Goal: Task Accomplishment & Management: Manage account settings

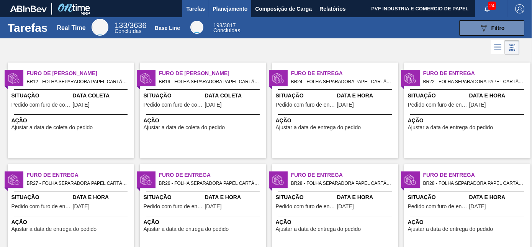
click at [237, 3] on button "Planejamento" at bounding box center [230, 8] width 43 height 17
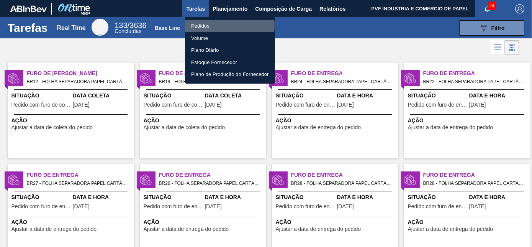
click at [202, 25] on li "Pedidos" at bounding box center [230, 26] width 90 height 12
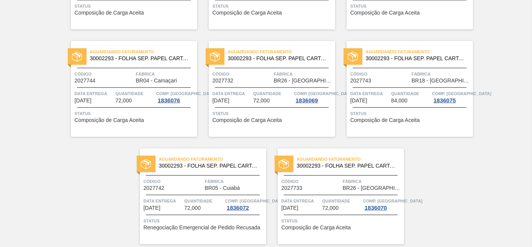
scroll to position [1663, 0]
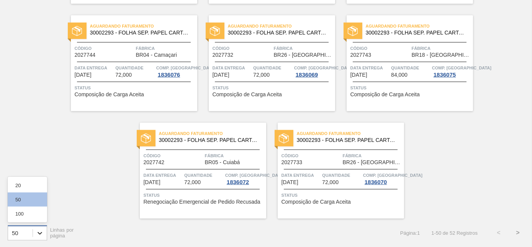
click at [41, 230] on icon at bounding box center [40, 233] width 8 height 8
click at [23, 216] on div "100" at bounding box center [27, 214] width 39 height 14
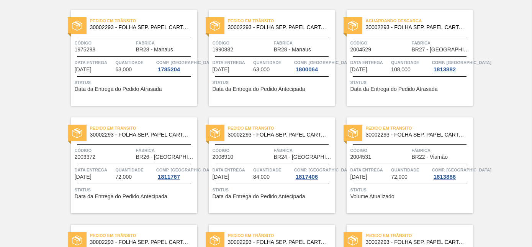
scroll to position [0, 0]
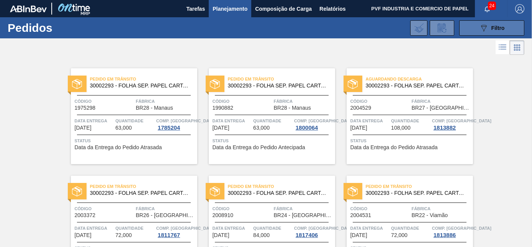
click at [473, 26] on button "089F7B8B-B2A5-4AFE-B5C0-19BA573D28AC Filtro" at bounding box center [492, 27] width 65 height 15
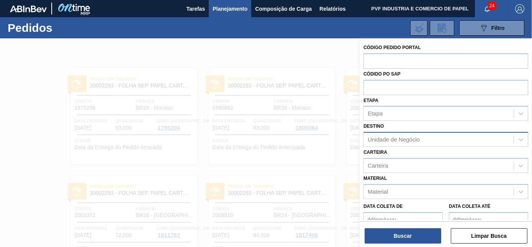
click at [413, 141] on div "Unidade de Negócio" at bounding box center [394, 139] width 52 height 7
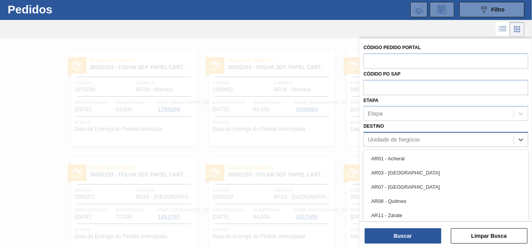
scroll to position [20, 0]
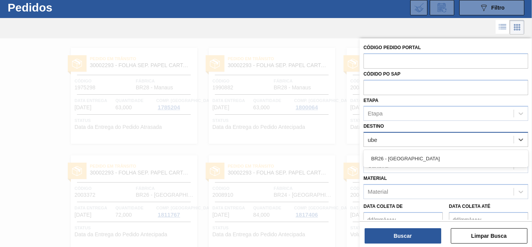
type input "uber"
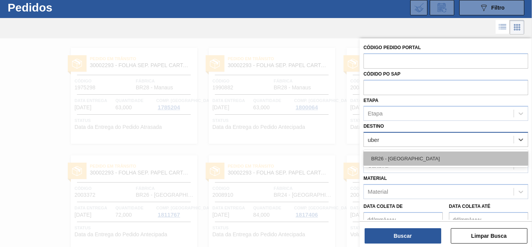
click at [407, 153] on div "BR26 - Uberlândia" at bounding box center [446, 158] width 165 height 14
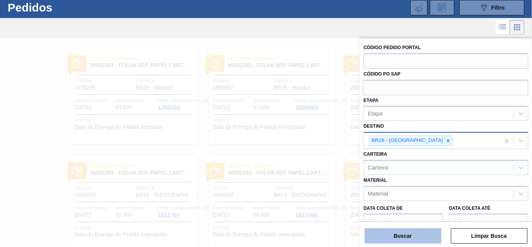
click at [409, 238] on button "Buscar" at bounding box center [403, 235] width 77 height 15
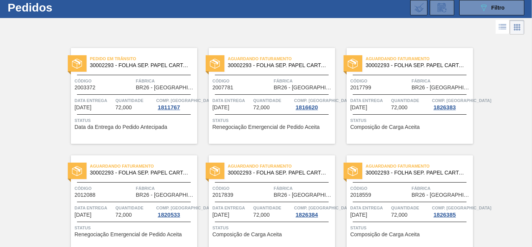
click at [125, 79] on span "Código" at bounding box center [104, 81] width 59 height 8
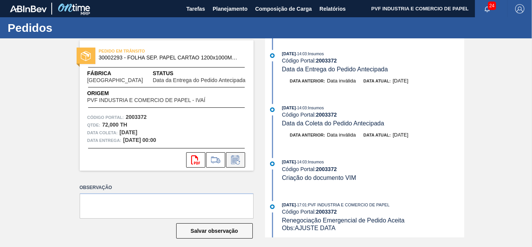
click at [235, 158] on icon at bounding box center [236, 159] width 12 height 9
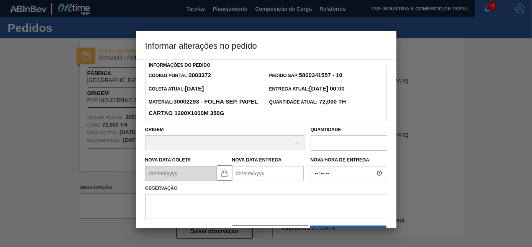
click at [259, 174] on Entrega2003372 "Nova Data Entrega" at bounding box center [268, 173] width 72 height 15
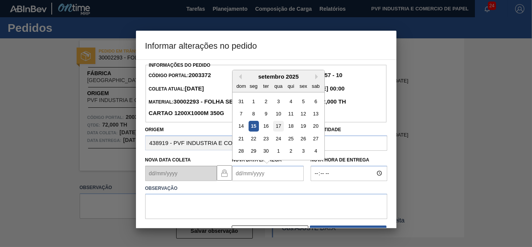
click at [277, 128] on div "17" at bounding box center [278, 126] width 10 height 10
type Entrega2003372 "17/09/2025"
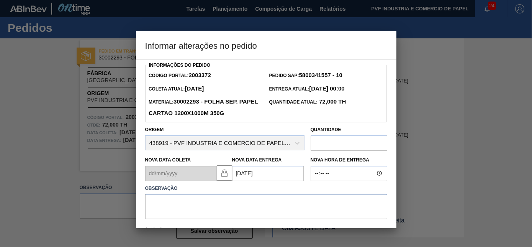
click at [256, 203] on textarea at bounding box center [266, 206] width 242 height 25
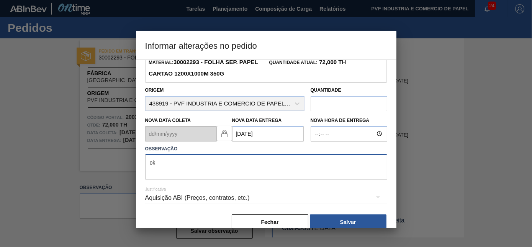
scroll to position [53, 0]
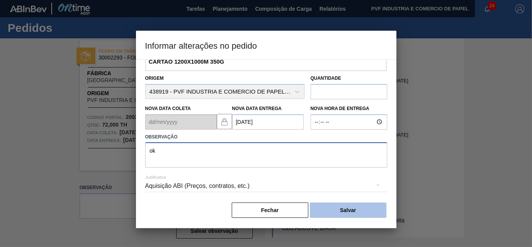
type textarea "ok"
click at [341, 209] on button "Salvar" at bounding box center [348, 209] width 77 height 15
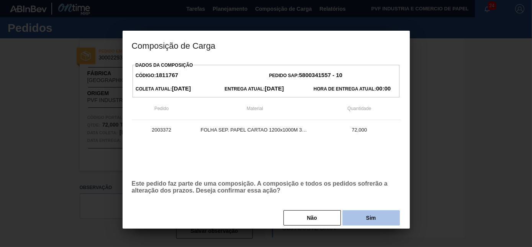
click at [357, 215] on button "Sim" at bounding box center [371, 217] width 57 height 15
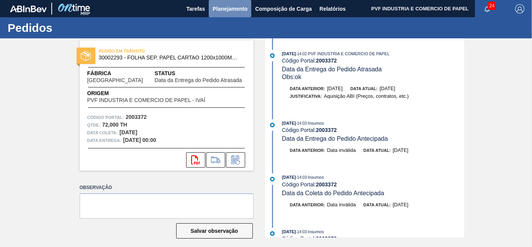
click at [232, 8] on span "Planejamento" at bounding box center [230, 8] width 35 height 9
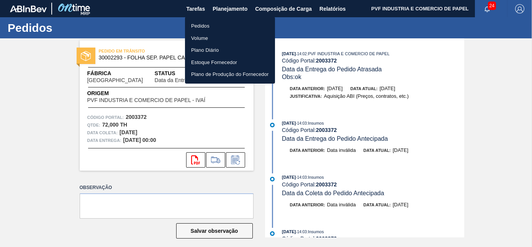
drag, startPoint x: 205, startPoint y: 25, endPoint x: 206, endPoint y: 33, distance: 8.2
click at [205, 25] on li "Pedidos" at bounding box center [230, 26] width 90 height 12
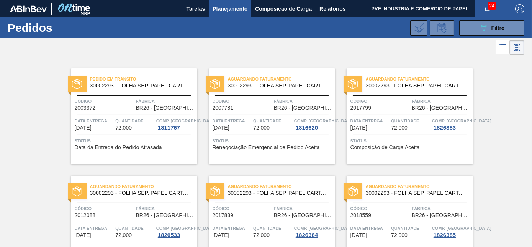
click at [250, 102] on span "Código" at bounding box center [242, 101] width 59 height 8
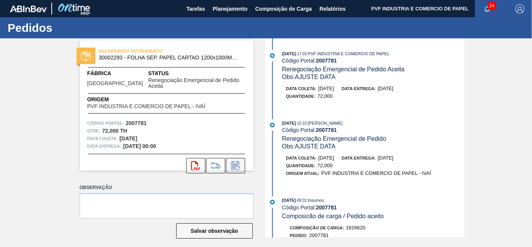
click at [238, 161] on icon at bounding box center [236, 165] width 12 height 9
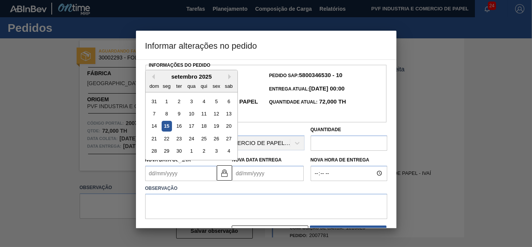
click at [176, 171] on Coleta2007781 "Nova Data Coleta" at bounding box center [181, 173] width 72 height 15
click at [215, 128] on div "19" at bounding box center [216, 126] width 10 height 10
type Coleta2007781 "19/09/2025"
type Entrega2007781 "22/09/2025"
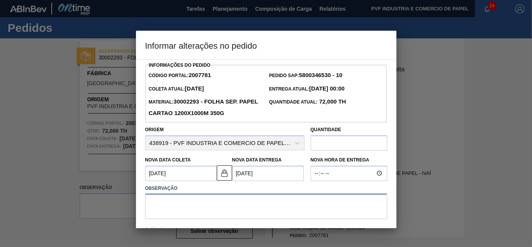
click at [191, 204] on textarea at bounding box center [266, 206] width 242 height 25
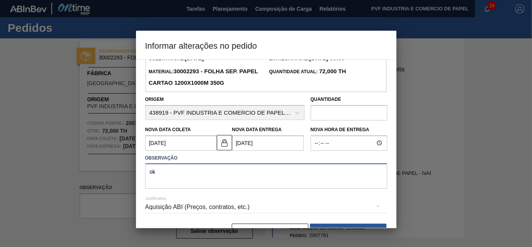
scroll to position [53, 0]
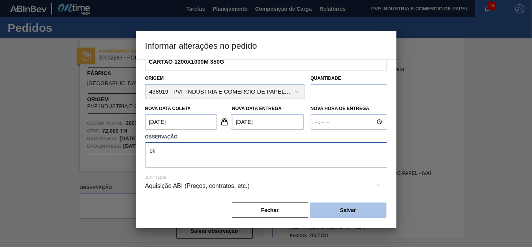
type textarea "ok"
click at [350, 210] on button "Salvar" at bounding box center [348, 209] width 77 height 15
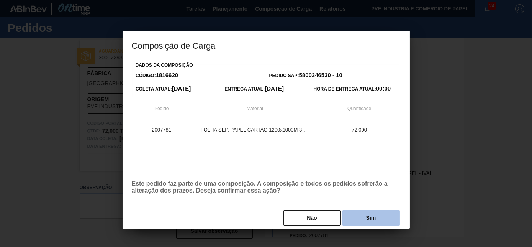
click at [360, 218] on button "Sim" at bounding box center [371, 217] width 57 height 15
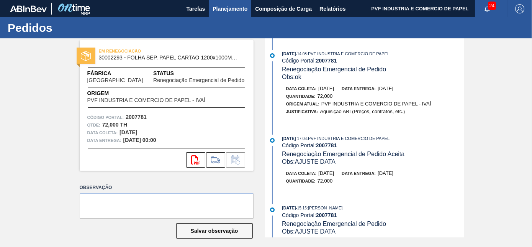
click at [234, 7] on span "Planejamento" at bounding box center [230, 8] width 35 height 9
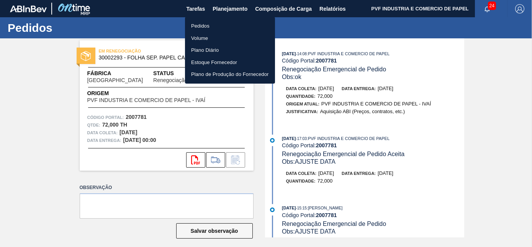
click at [207, 26] on li "Pedidos" at bounding box center [230, 26] width 90 height 12
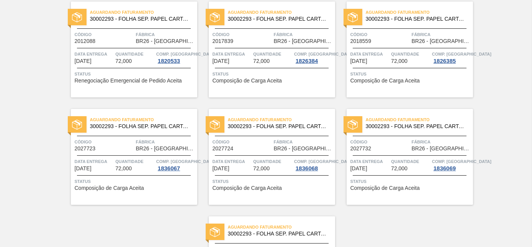
scroll to position [34, 0]
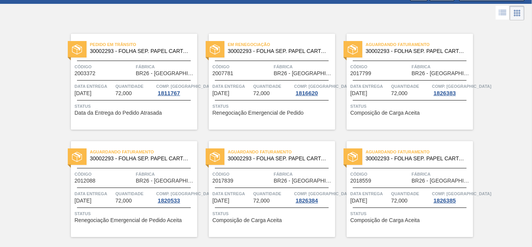
click at [129, 176] on span "Código" at bounding box center [104, 174] width 59 height 8
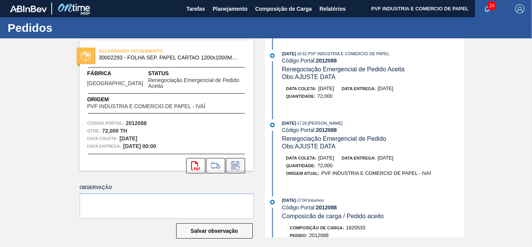
click at [233, 161] on icon at bounding box center [236, 165] width 12 height 9
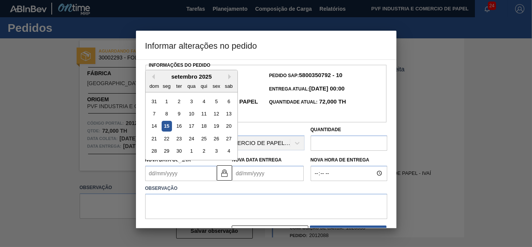
click at [184, 172] on Coleta2012088 "Nova Data Coleta" at bounding box center [181, 173] width 72 height 15
click at [203, 138] on div "25" at bounding box center [204, 138] width 10 height 10
type Coleta2012088 "25/09/2025"
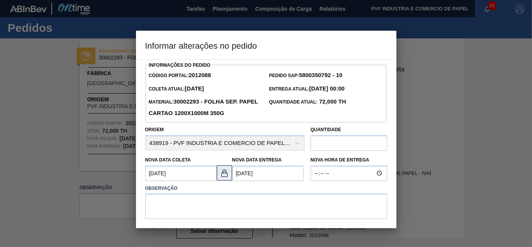
click at [224, 175] on img at bounding box center [224, 172] width 9 height 9
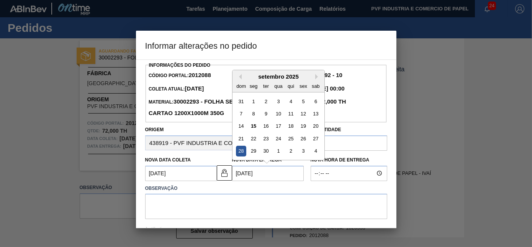
click at [240, 176] on Entrega2012088 "28/09/2025" at bounding box center [268, 173] width 72 height 15
click at [279, 153] on div "1" at bounding box center [278, 151] width 10 height 10
type Entrega2012088 "01/10/2025"
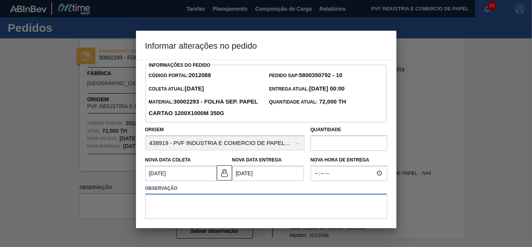
click at [215, 198] on textarea at bounding box center [266, 206] width 242 height 25
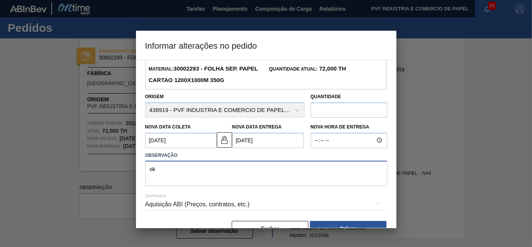
scroll to position [53, 0]
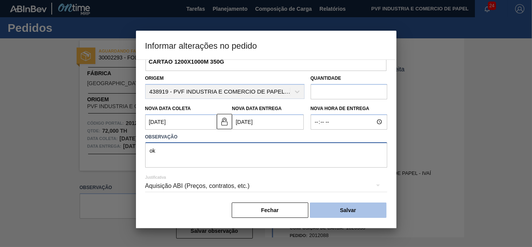
type textarea "ok"
click at [343, 209] on button "Salvar" at bounding box center [348, 209] width 77 height 15
click at [353, 210] on button "Salvar" at bounding box center [348, 209] width 77 height 15
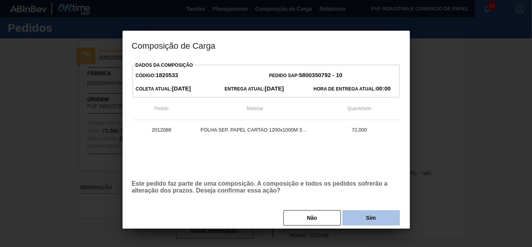
click at [356, 217] on button "Sim" at bounding box center [371, 217] width 57 height 15
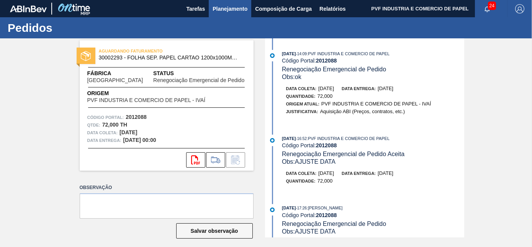
click at [227, 9] on span "Planejamento" at bounding box center [230, 8] width 35 height 9
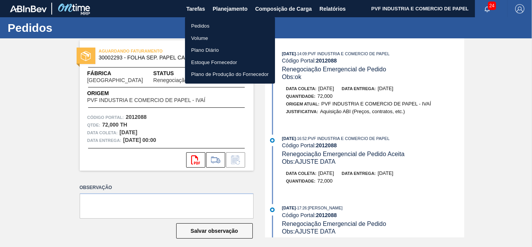
click at [201, 26] on li "Pedidos" at bounding box center [230, 26] width 90 height 12
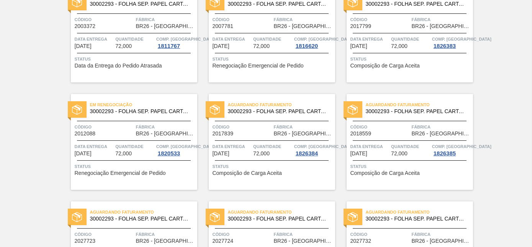
scroll to position [69, 0]
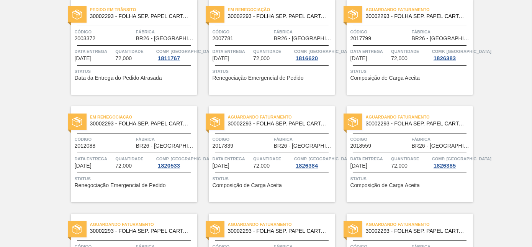
click at [396, 46] on div "Aguardando Faturamento 30002293 - FOLHA SEP. PAPEL CARTAO 1200x1000M 350g Códig…" at bounding box center [410, 47] width 126 height 96
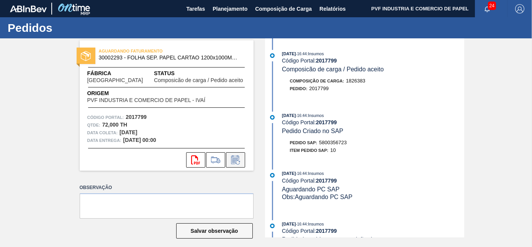
click at [228, 160] on button at bounding box center [235, 159] width 19 height 15
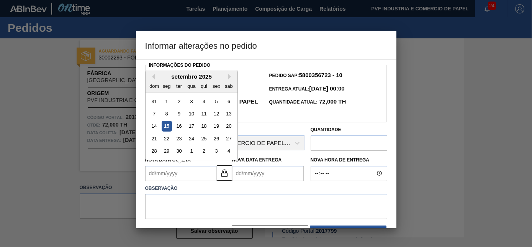
click at [188, 174] on Coleta2017799 "Nova Data Coleta" at bounding box center [181, 173] width 72 height 15
click at [193, 139] on div "24" at bounding box center [191, 138] width 10 height 10
type Coleta2017799 "24/09/2025"
type Entrega2017799 "27/09/2025"
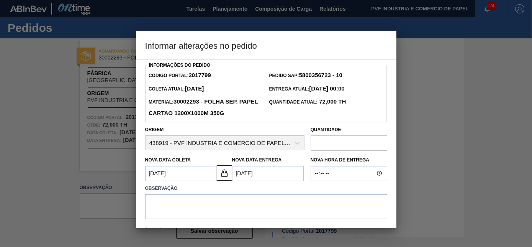
click at [182, 201] on textarea at bounding box center [266, 206] width 242 height 25
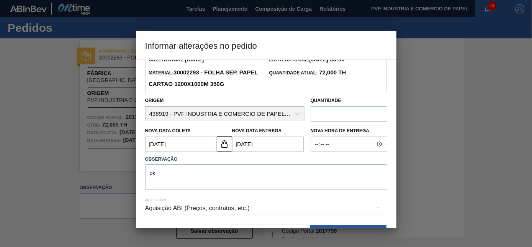
scroll to position [53, 0]
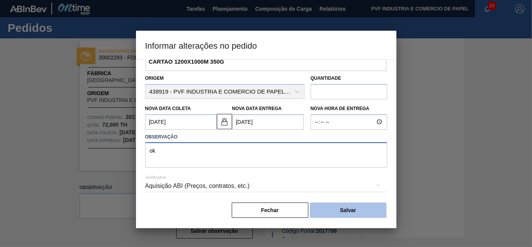
type textarea "ok"
click at [345, 207] on button "Salvar" at bounding box center [348, 209] width 77 height 15
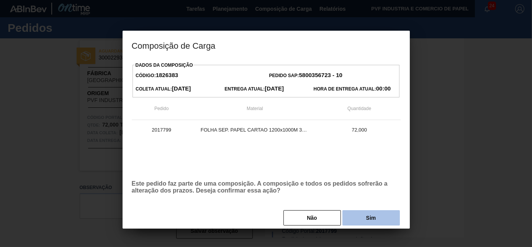
click at [357, 217] on button "Sim" at bounding box center [371, 217] width 57 height 15
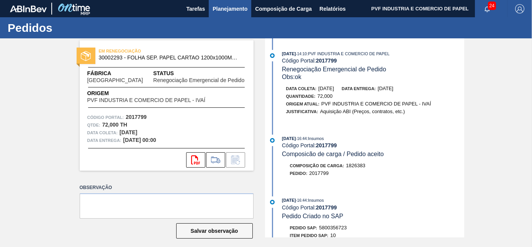
click at [232, 8] on span "Planejamento" at bounding box center [230, 8] width 35 height 9
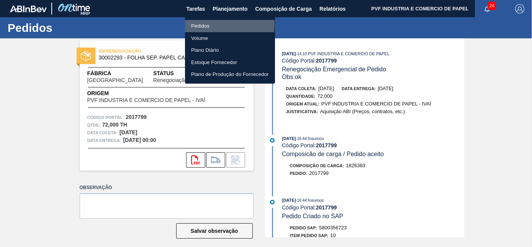
click at [207, 25] on li "Pedidos" at bounding box center [230, 26] width 90 height 12
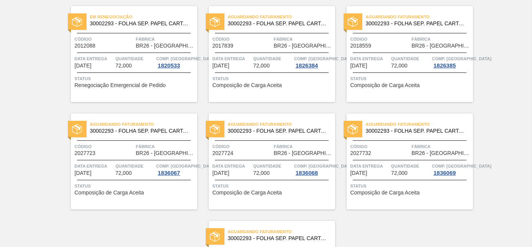
scroll to position [174, 0]
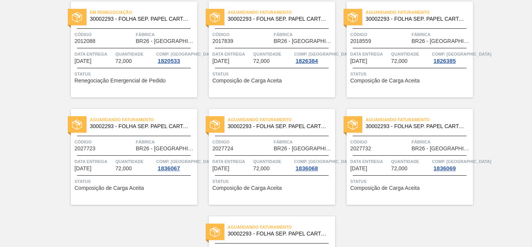
click at [264, 39] on div "Código 2017839" at bounding box center [242, 37] width 59 height 13
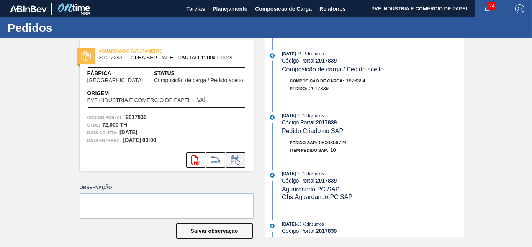
click at [230, 160] on icon at bounding box center [236, 159] width 12 height 9
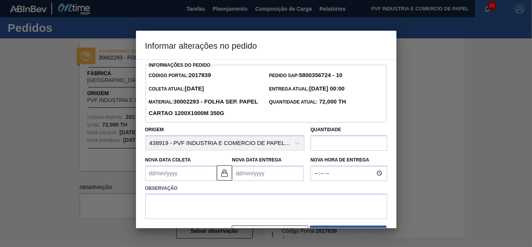
click at [195, 173] on Coleta2017839 "Nova Data Coleta" at bounding box center [181, 173] width 72 height 15
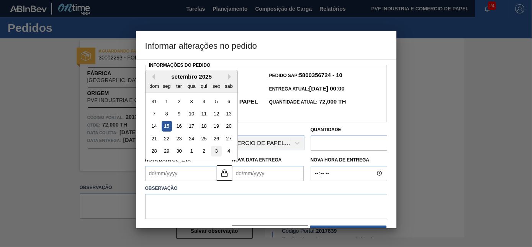
click at [218, 151] on div "3" at bounding box center [216, 151] width 10 height 10
type Coleta2017839 "03/10/2025"
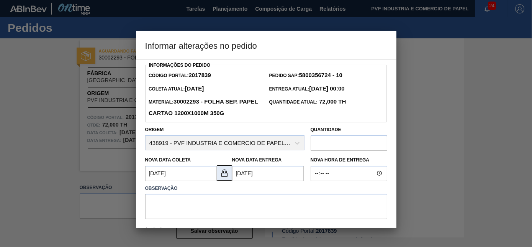
click at [224, 176] on img at bounding box center [224, 172] width 9 height 9
click at [240, 174] on Entrega2017839 "06/10/2025" at bounding box center [268, 173] width 72 height 15
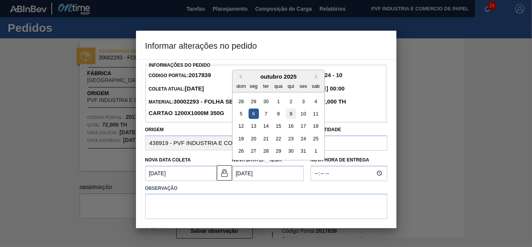
click at [291, 113] on div "9" at bounding box center [291, 113] width 10 height 10
type Entrega2017839 "09/10/2025"
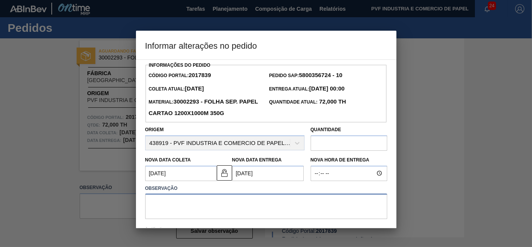
click at [209, 201] on textarea at bounding box center [266, 206] width 242 height 25
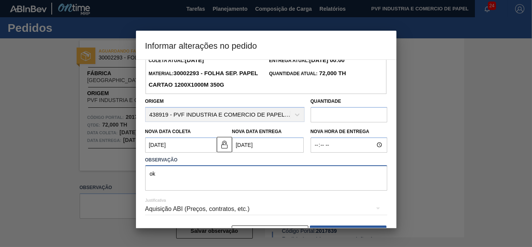
scroll to position [53, 0]
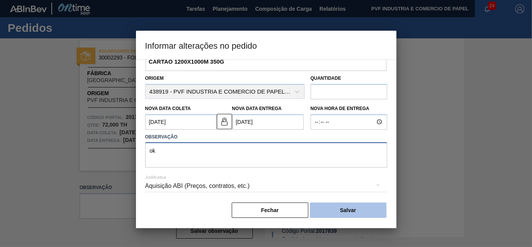
type textarea "ok"
click at [341, 209] on button "Salvar" at bounding box center [348, 209] width 77 height 15
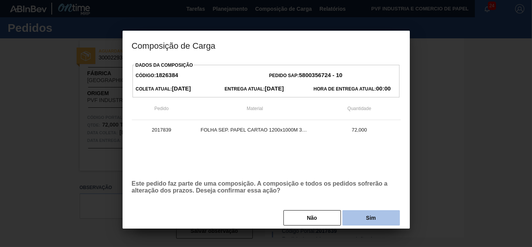
click at [358, 215] on button "Sim" at bounding box center [371, 217] width 57 height 15
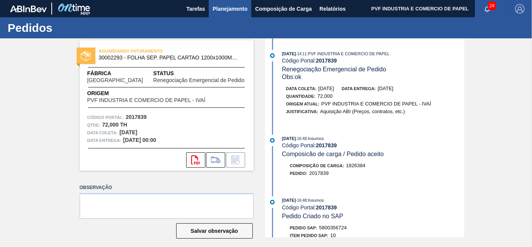
click at [229, 7] on span "Planejamento" at bounding box center [230, 8] width 35 height 9
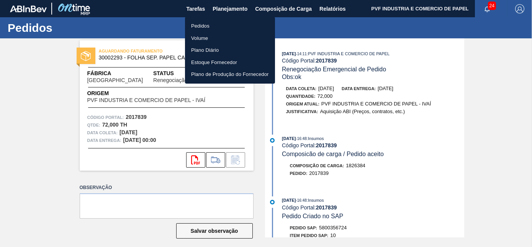
click at [207, 21] on li "Pedidos" at bounding box center [230, 26] width 90 height 12
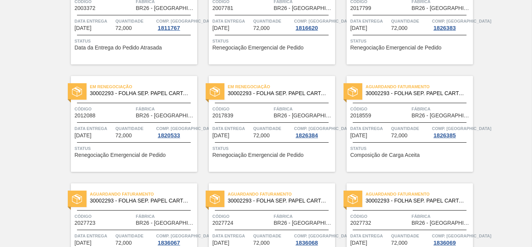
scroll to position [104, 0]
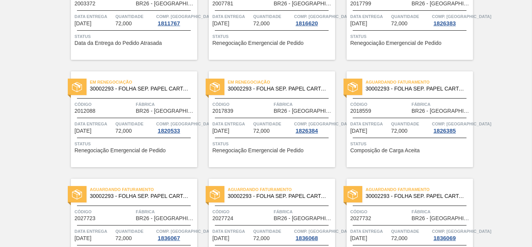
click at [387, 113] on div "Código 2018559" at bounding box center [380, 106] width 59 height 13
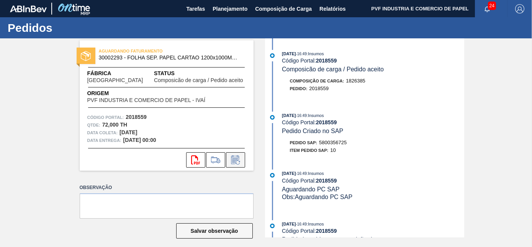
click at [233, 157] on icon at bounding box center [236, 159] width 12 height 9
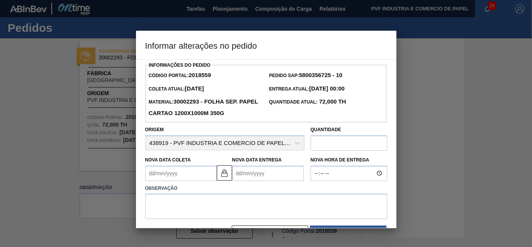
click at [185, 172] on Coleta2018559 "Nova Data Coleta" at bounding box center [181, 173] width 72 height 15
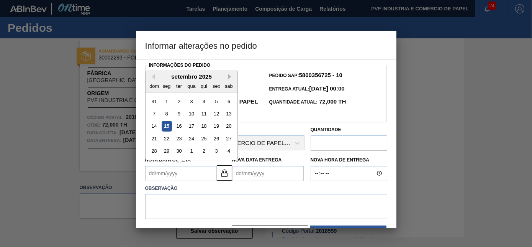
click at [232, 76] on button "Next Month" at bounding box center [230, 76] width 5 height 5
click at [205, 114] on div "9" at bounding box center [204, 113] width 10 height 10
type Coleta2018559 "09/10/2025"
type Entrega2018559 "12/10/2025"
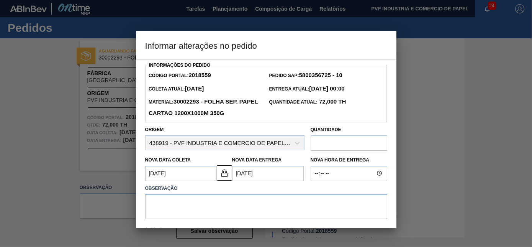
click at [189, 202] on textarea at bounding box center [266, 206] width 242 height 25
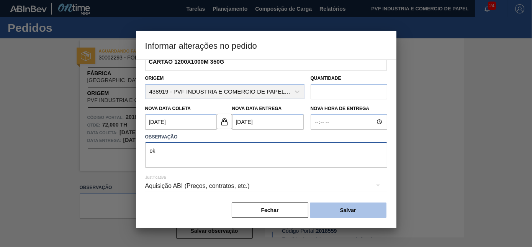
type textarea "ok"
click at [318, 209] on button "Salvar" at bounding box center [348, 209] width 77 height 15
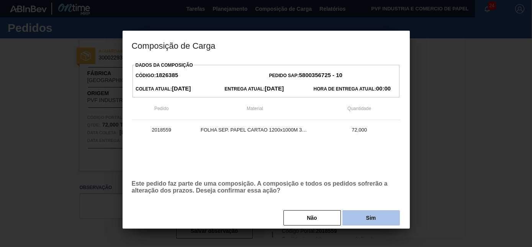
click at [360, 223] on button "Sim" at bounding box center [371, 217] width 57 height 15
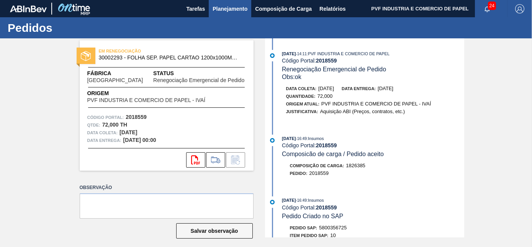
click at [228, 9] on span "Planejamento" at bounding box center [230, 8] width 35 height 9
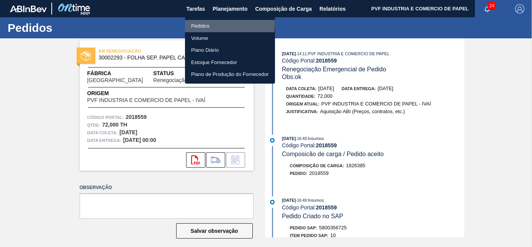
click at [198, 22] on li "Pedidos" at bounding box center [230, 26] width 90 height 12
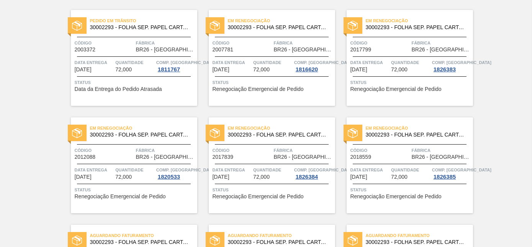
scroll to position [174, 0]
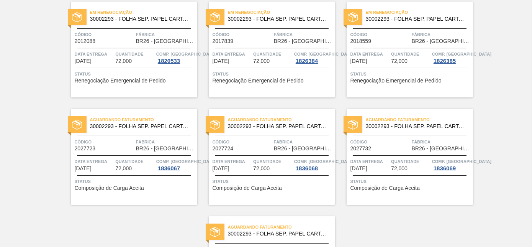
click at [137, 128] on span "30002293 - FOLHA SEP. PAPEL CARTAO 1200x1000M 350g" at bounding box center [140, 126] width 101 height 6
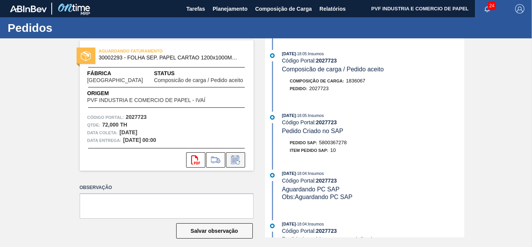
click at [227, 159] on button at bounding box center [235, 159] width 19 height 15
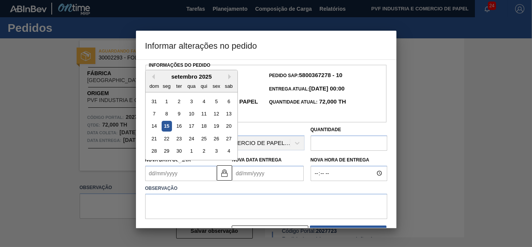
click at [186, 177] on Coleta2027723 "Nova Data Coleta" at bounding box center [181, 173] width 72 height 15
click at [228, 75] on div "setembro 2025" at bounding box center [192, 76] width 92 height 7
click at [228, 78] on button "Next Month" at bounding box center [230, 76] width 5 height 5
click at [217, 126] on div "17" at bounding box center [216, 126] width 10 height 10
type Coleta2027723 "17/10/2025"
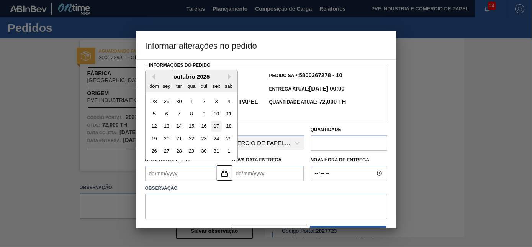
type Entrega2027723 "20/10/2025"
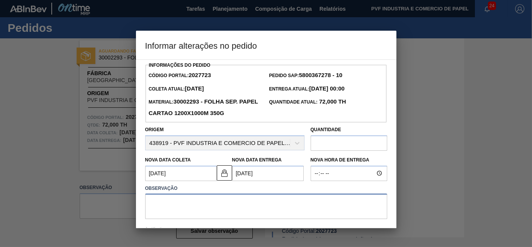
click at [204, 198] on textarea at bounding box center [266, 206] width 242 height 25
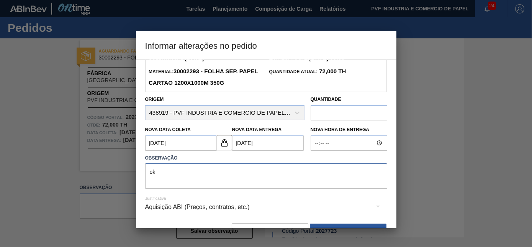
scroll to position [53, 0]
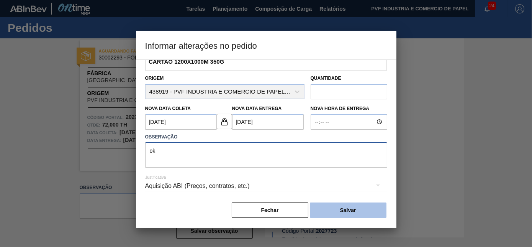
type textarea "ok"
click at [324, 211] on button "Salvar" at bounding box center [348, 209] width 77 height 15
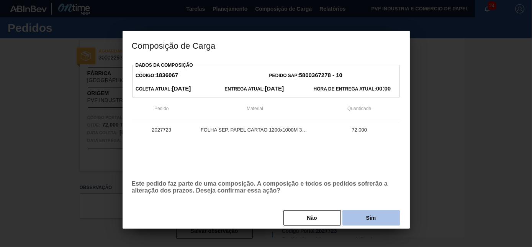
click at [359, 218] on button "Sim" at bounding box center [371, 217] width 57 height 15
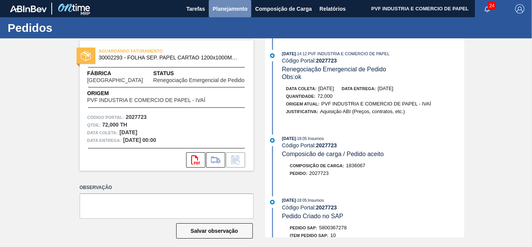
click at [227, 5] on span "Planejamento" at bounding box center [230, 8] width 35 height 9
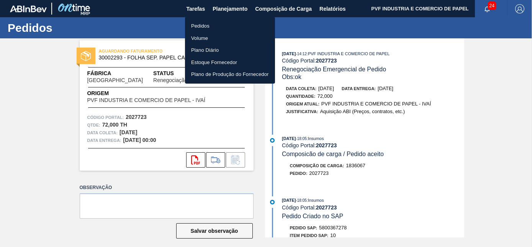
click at [196, 22] on li "Pedidos" at bounding box center [230, 26] width 90 height 12
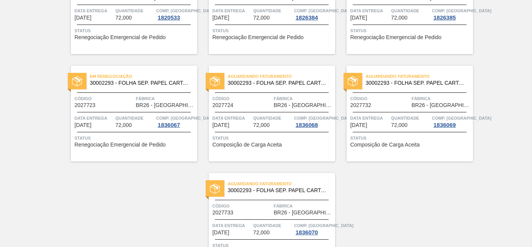
scroll to position [268, 0]
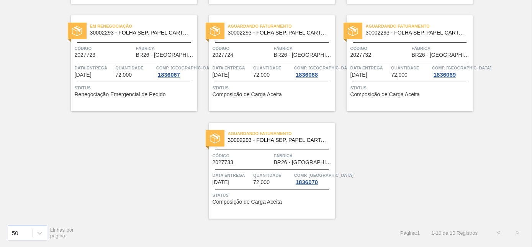
click at [264, 48] on span "Código" at bounding box center [242, 48] width 59 height 8
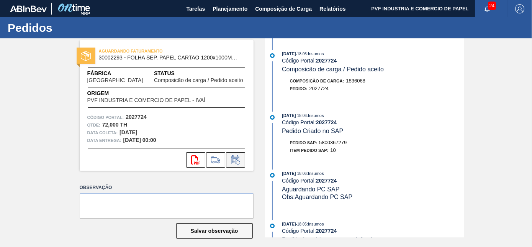
click at [238, 157] on icon at bounding box center [236, 159] width 12 height 9
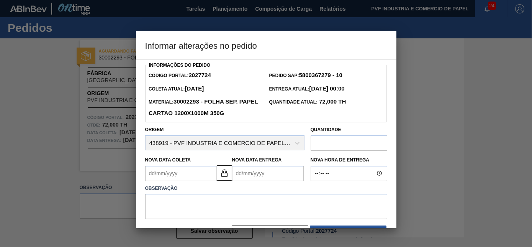
click at [176, 179] on Coleta2027724 "Nova Data Coleta" at bounding box center [181, 173] width 72 height 15
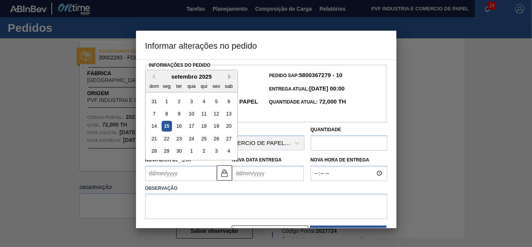
click at [228, 77] on button "Next Month" at bounding box center [230, 76] width 5 height 5
click at [179, 139] on div "21" at bounding box center [179, 138] width 10 height 10
type Coleta2027724 "21/10/2025"
type Entrega2027724 "24/10/2025"
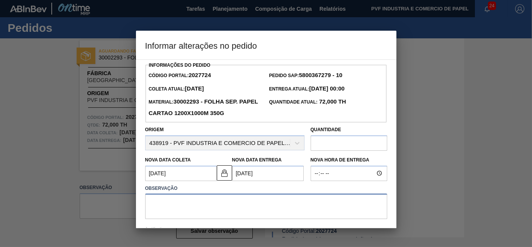
click at [194, 205] on textarea at bounding box center [266, 206] width 242 height 25
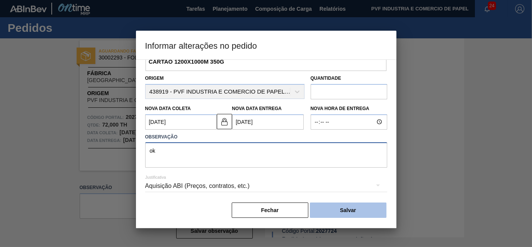
type textarea "ok"
click at [340, 209] on button "Salvar" at bounding box center [348, 209] width 77 height 15
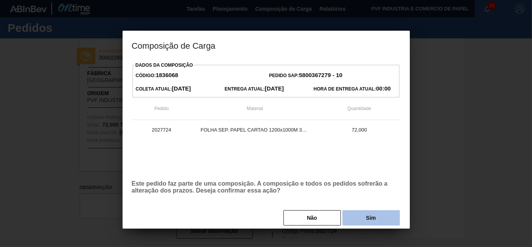
click at [353, 217] on button "Sim" at bounding box center [371, 217] width 57 height 15
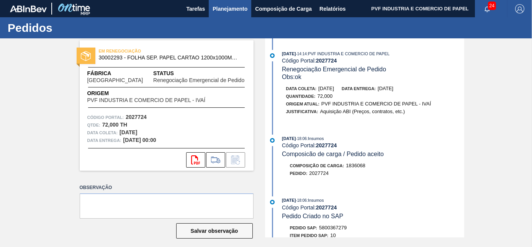
click at [233, 6] on span "Planejamento" at bounding box center [230, 8] width 35 height 9
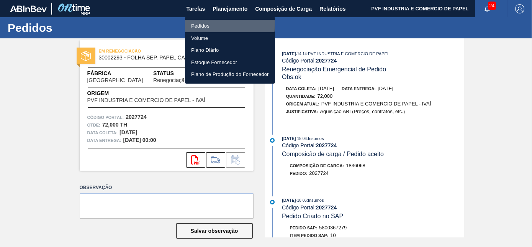
click at [197, 23] on li "Pedidos" at bounding box center [230, 26] width 90 height 12
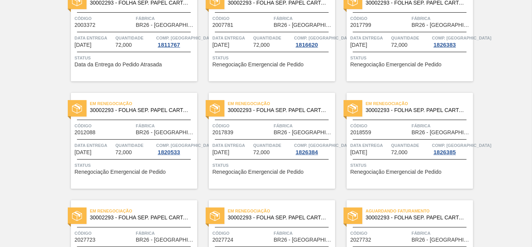
scroll to position [209, 0]
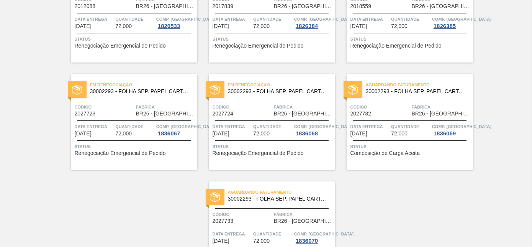
click at [401, 101] on div "Aguardando Faturamento 30002293 - FOLHA SEP. PAPEL CARTAO 1200x1000M 350g Códig…" at bounding box center [410, 122] width 126 height 96
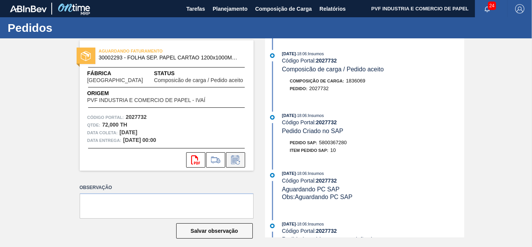
click at [233, 159] on icon at bounding box center [235, 160] width 6 height 5
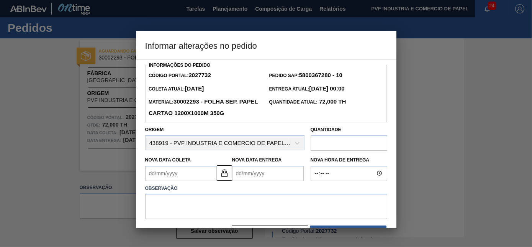
click at [196, 174] on Coleta2027732 "Nova Data Coleta" at bounding box center [181, 173] width 72 height 15
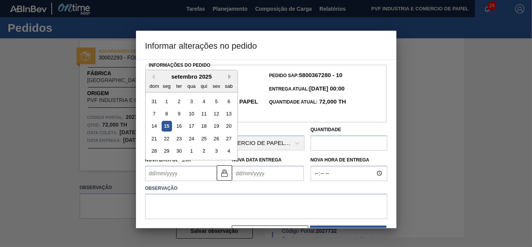
click at [230, 77] on button "Next Month" at bounding box center [230, 76] width 5 height 5
click at [162, 151] on div "27" at bounding box center [166, 151] width 10 height 10
type Coleta2027732 "27/10/2025"
type Entrega2027732 "30/10/2025"
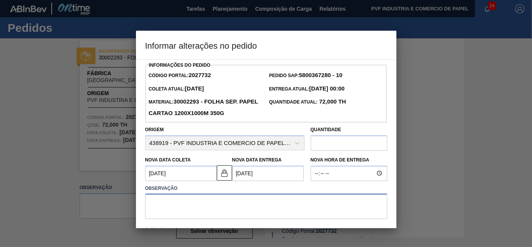
click at [177, 209] on textarea at bounding box center [266, 206] width 242 height 25
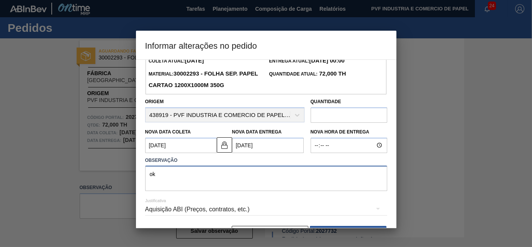
scroll to position [53, 0]
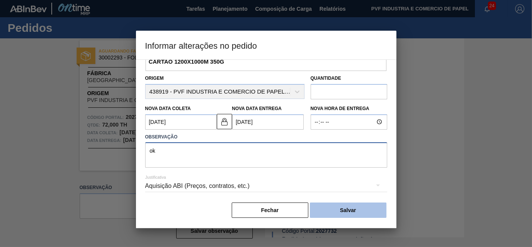
type textarea "ok"
click at [335, 206] on button "Salvar" at bounding box center [348, 209] width 77 height 15
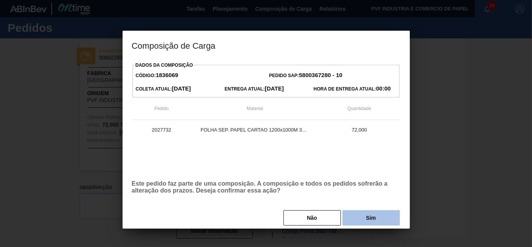
click at [363, 223] on button "Sim" at bounding box center [371, 217] width 57 height 15
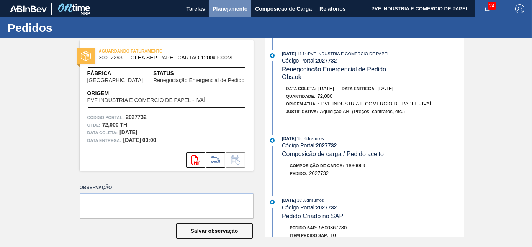
click at [229, 9] on span "Planejamento" at bounding box center [230, 8] width 35 height 9
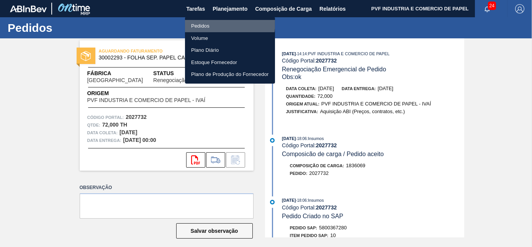
click at [201, 21] on li "Pedidos" at bounding box center [230, 26] width 90 height 12
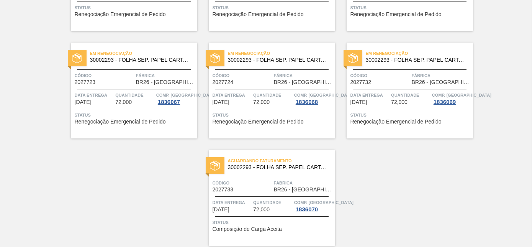
scroll to position [268, 0]
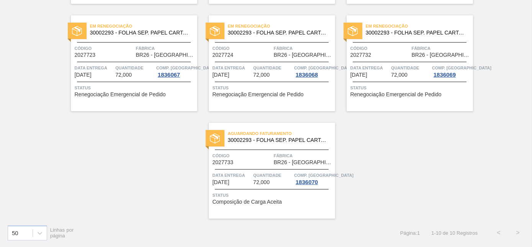
click at [293, 148] on div "Aguardando Faturamento 30002293 - FOLHA SEP. PAPEL CARTAO 1200x1000M 350g Códig…" at bounding box center [272, 171] width 126 height 96
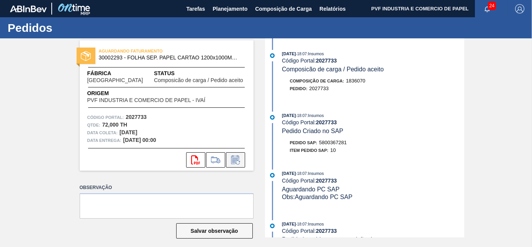
click at [235, 161] on icon at bounding box center [236, 159] width 12 height 9
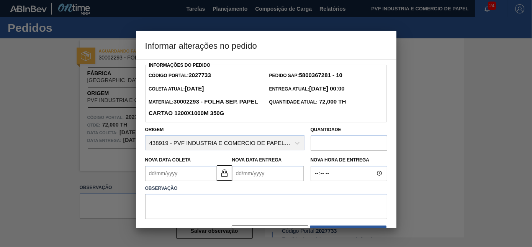
click at [243, 175] on Entrega2027733 "Nova Data Entrega" at bounding box center [268, 173] width 72 height 15
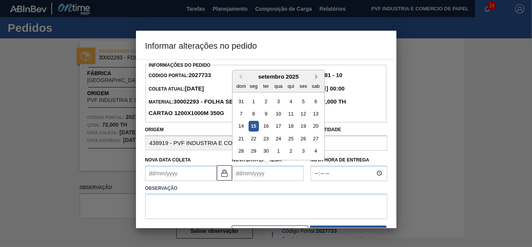
click at [316, 77] on button "Next Month" at bounding box center [317, 76] width 5 height 5
click at [303, 164] on div "5" at bounding box center [303, 163] width 10 height 10
type Coleta2027733 "02/12/2025"
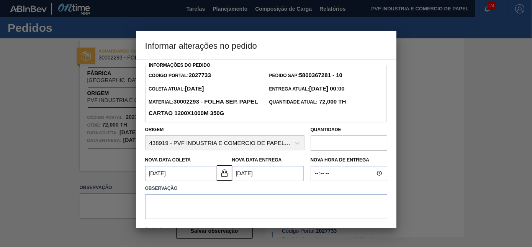
click at [210, 201] on textarea at bounding box center [266, 206] width 242 height 25
click at [253, 174] on Entrega2027733 "05/12/2025" at bounding box center [268, 173] width 72 height 15
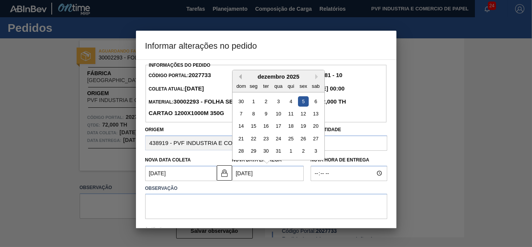
click at [238, 77] on button "Previous Month" at bounding box center [238, 76] width 5 height 5
click at [302, 164] on div "5" at bounding box center [303, 163] width 10 height 10
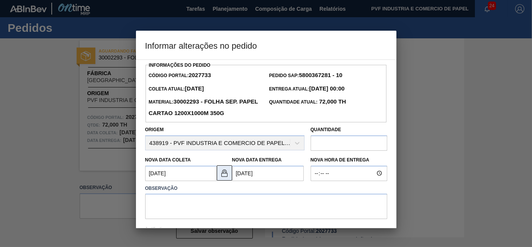
click at [220, 172] on img at bounding box center [224, 172] width 9 height 9
click at [250, 174] on Entrega2027733 "05/12/2025" at bounding box center [268, 173] width 72 height 15
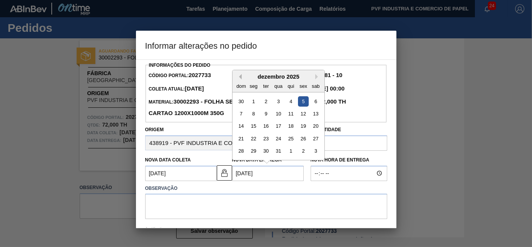
click at [240, 79] on button "Previous Month" at bounding box center [238, 76] width 5 height 5
click at [279, 113] on div "5" at bounding box center [278, 113] width 10 height 10
type Entrega2027733 "05/11/2025"
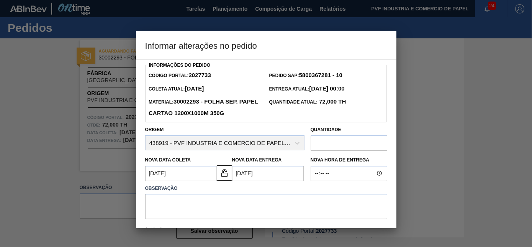
click at [187, 177] on Coleta2027733 "02/12/2025" at bounding box center [181, 173] width 72 height 15
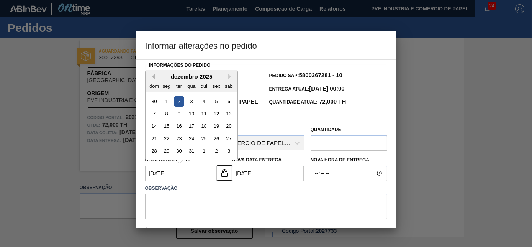
click at [152, 79] on button "Previous Month" at bounding box center [151, 76] width 5 height 5
click at [167, 114] on div "3" at bounding box center [166, 113] width 10 height 10
type Coleta2027733 "03/11/2025"
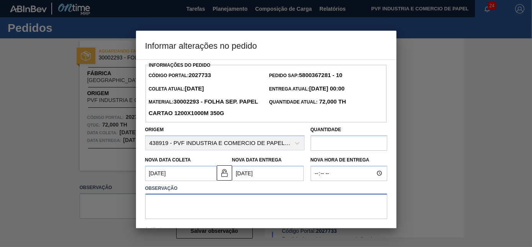
click at [198, 204] on textarea at bounding box center [266, 206] width 242 height 25
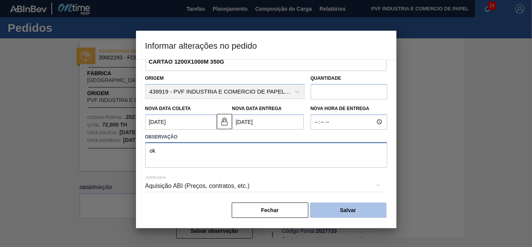
type textarea "ok"
click at [356, 207] on button "Salvar" at bounding box center [348, 209] width 77 height 15
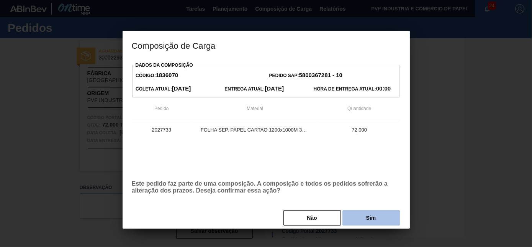
click at [366, 218] on button "Sim" at bounding box center [371, 217] width 57 height 15
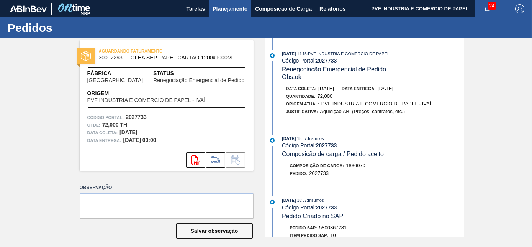
click at [228, 8] on span "Planejamento" at bounding box center [230, 8] width 35 height 9
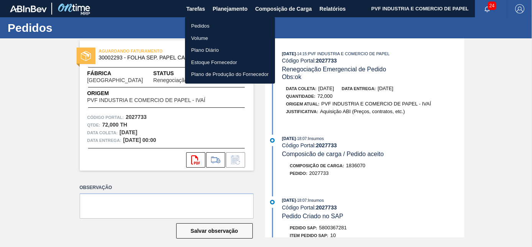
click at [203, 26] on li "Pedidos" at bounding box center [230, 26] width 90 height 12
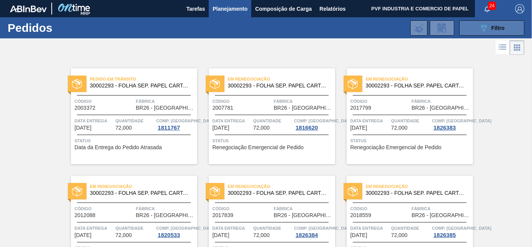
click at [497, 26] on span "Filtro" at bounding box center [498, 28] width 13 height 6
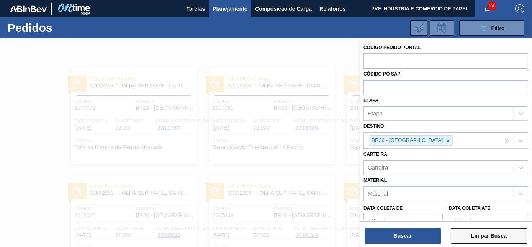
click at [488, 236] on button "Limpar Busca" at bounding box center [489, 235] width 77 height 15
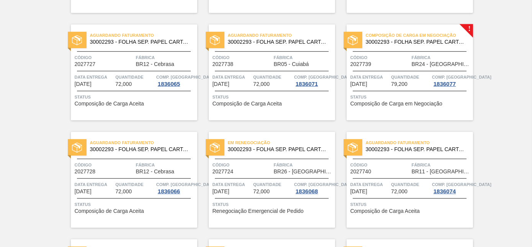
scroll to position [1349, 0]
